Goal: Task Accomplishment & Management: Use online tool/utility

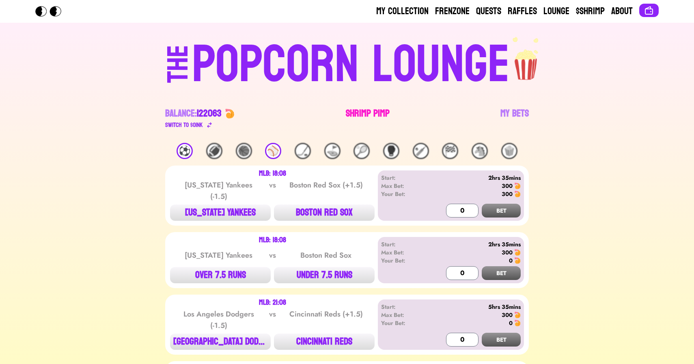
click at [356, 115] on link "Shrimp Pimp" at bounding box center [368, 118] width 44 height 23
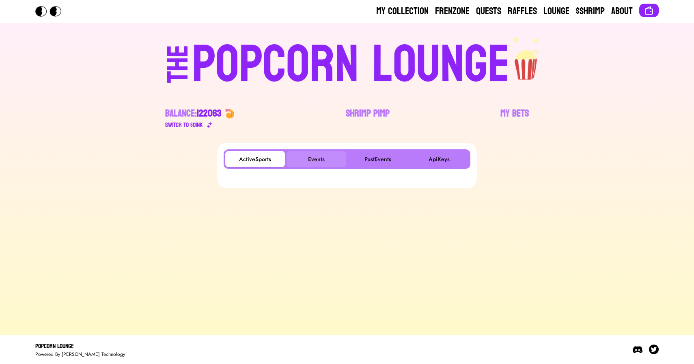
click at [329, 158] on button "Events" at bounding box center [317, 159] width 60 height 16
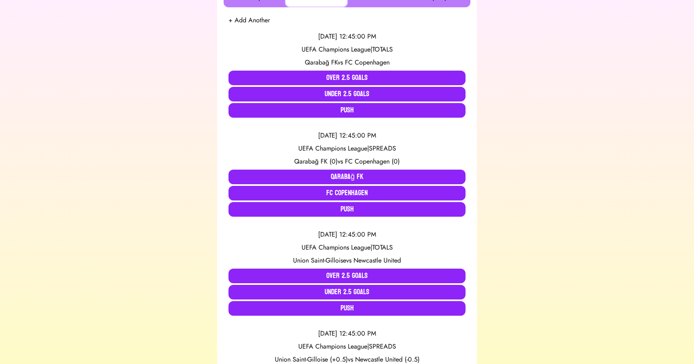
scroll to position [163, 0]
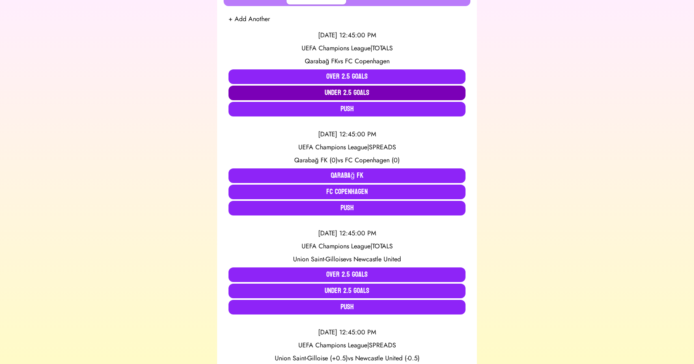
click at [329, 95] on button "Under 2.5 Goals" at bounding box center [347, 93] width 237 height 15
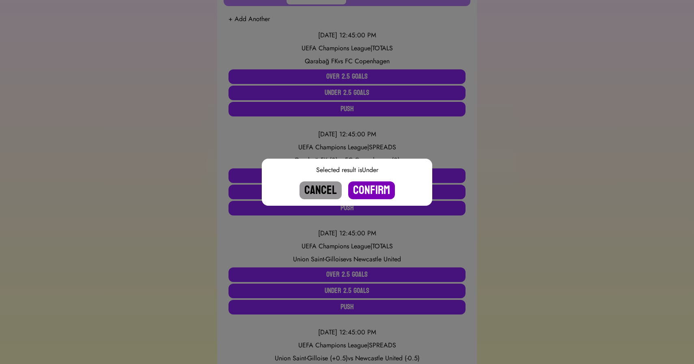
click at [369, 189] on button "Confirm" at bounding box center [371, 191] width 47 height 18
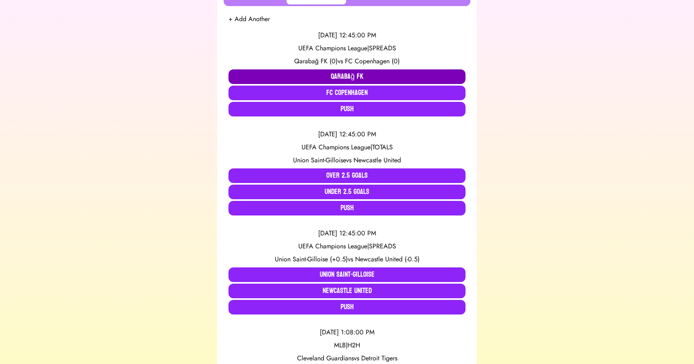
click at [357, 71] on button "Qarabağ FK" at bounding box center [347, 76] width 237 height 15
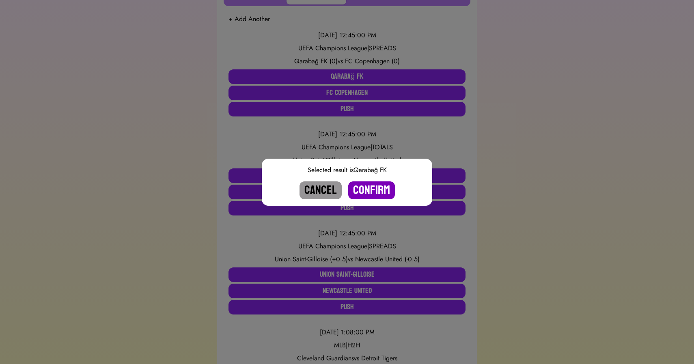
click at [371, 186] on button "Confirm" at bounding box center [371, 191] width 47 height 18
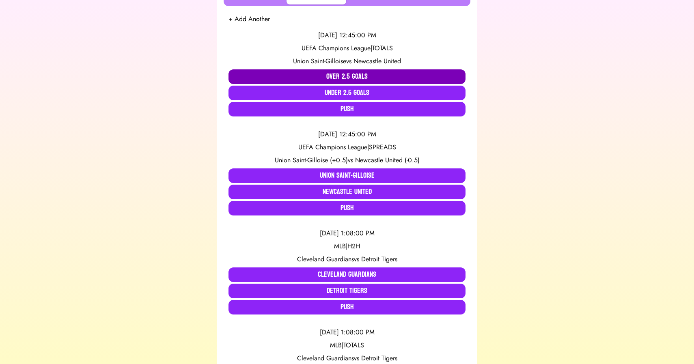
click at [316, 75] on button "Over 2.5 Goals" at bounding box center [347, 76] width 237 height 15
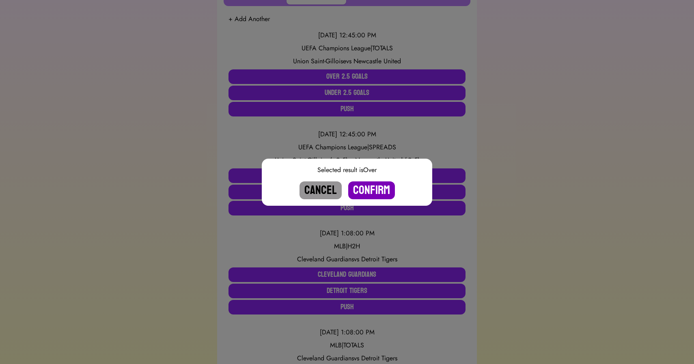
click at [371, 188] on button "Confirm" at bounding box center [371, 191] width 47 height 18
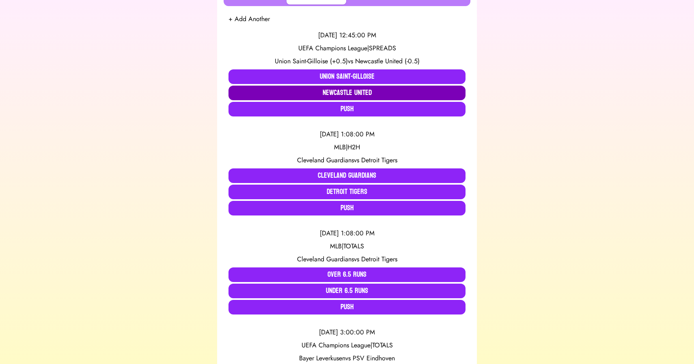
click at [374, 95] on button "Newcastle United" at bounding box center [347, 93] width 237 height 15
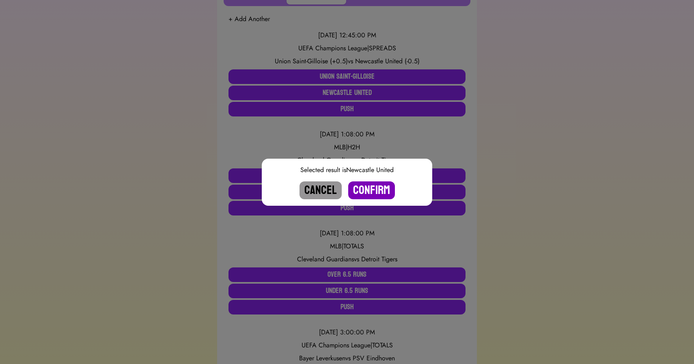
click at [370, 190] on button "Confirm" at bounding box center [371, 191] width 47 height 18
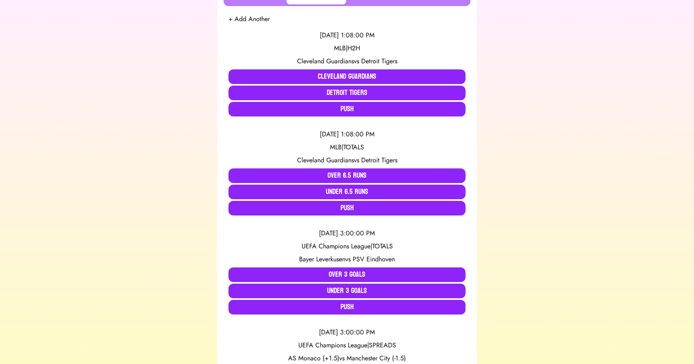
scroll to position [0, 0]
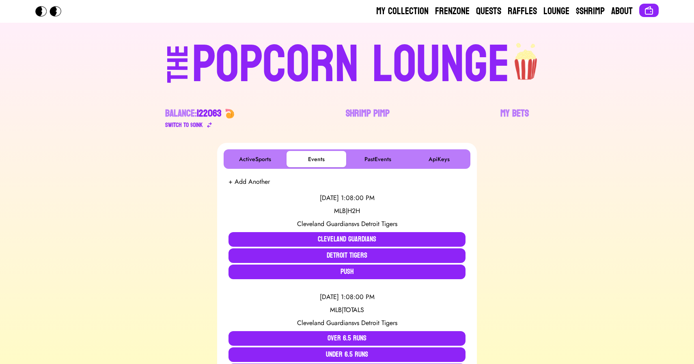
click at [255, 56] on div "POPCORN LOUNGE" at bounding box center [351, 65] width 318 height 52
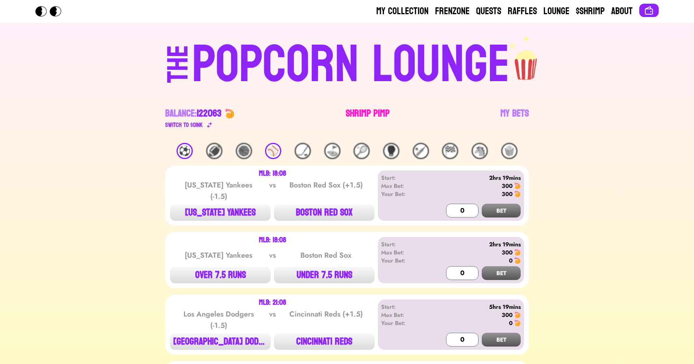
click at [353, 117] on link "Shrimp Pimp" at bounding box center [368, 118] width 44 height 23
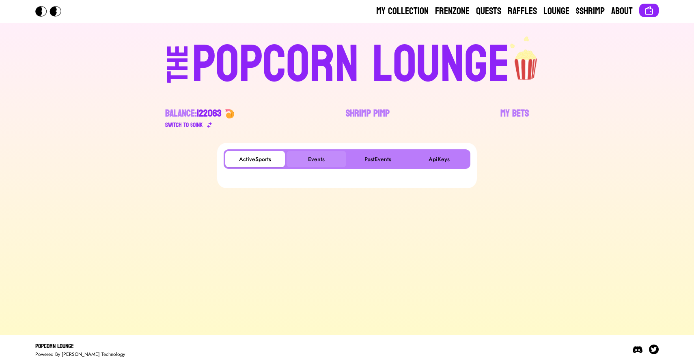
click at [311, 158] on button "Events" at bounding box center [317, 159] width 60 height 16
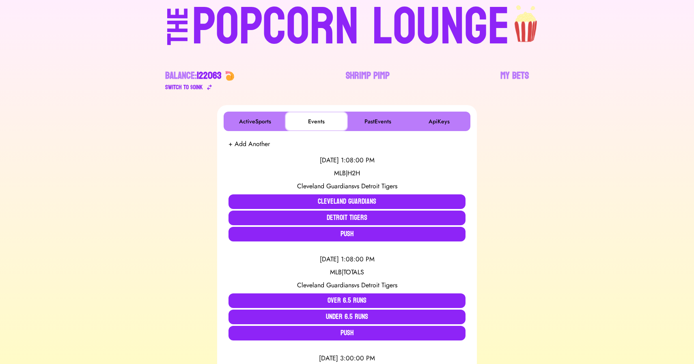
scroll to position [45, 0]
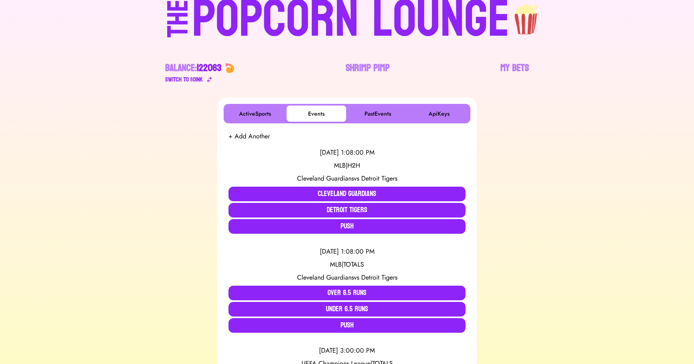
click at [372, 35] on div "POPCORN LOUNGE" at bounding box center [351, 20] width 318 height 52
